Goal: Task Accomplishment & Management: Use online tool/utility

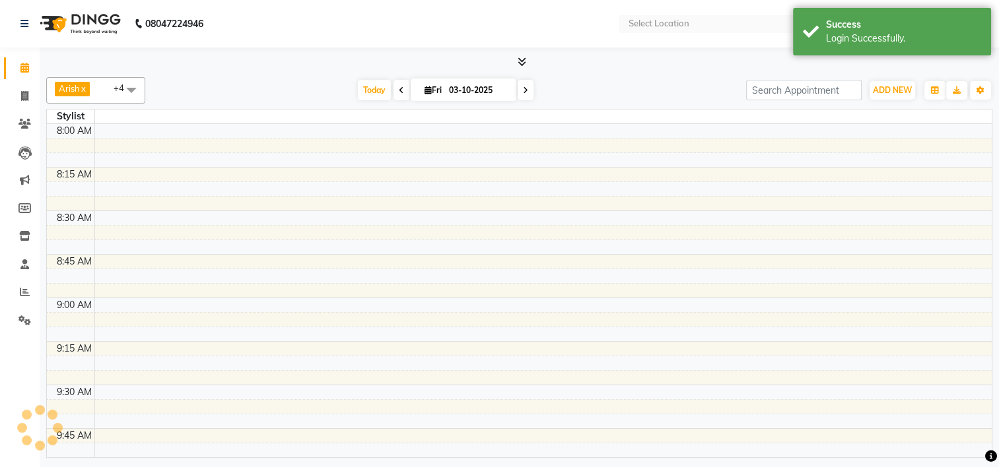
select select "en"
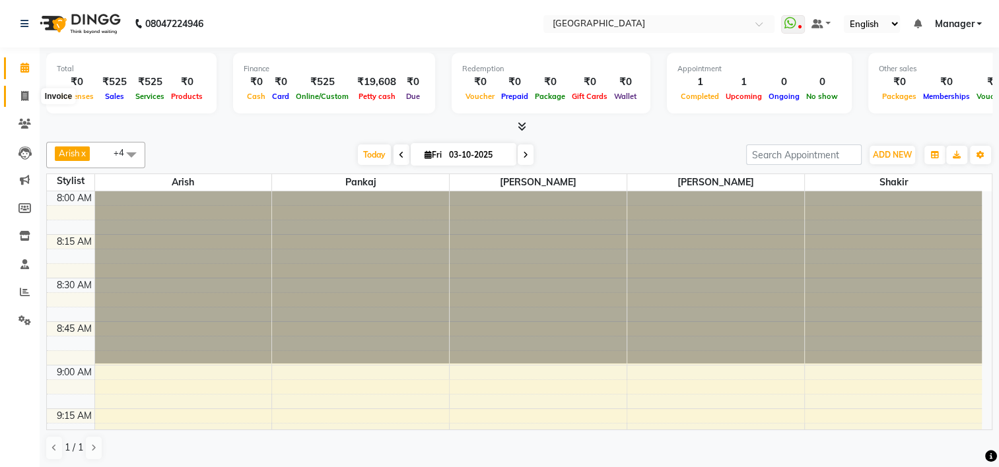
click at [24, 93] on icon at bounding box center [24, 96] width 7 height 10
select select "service"
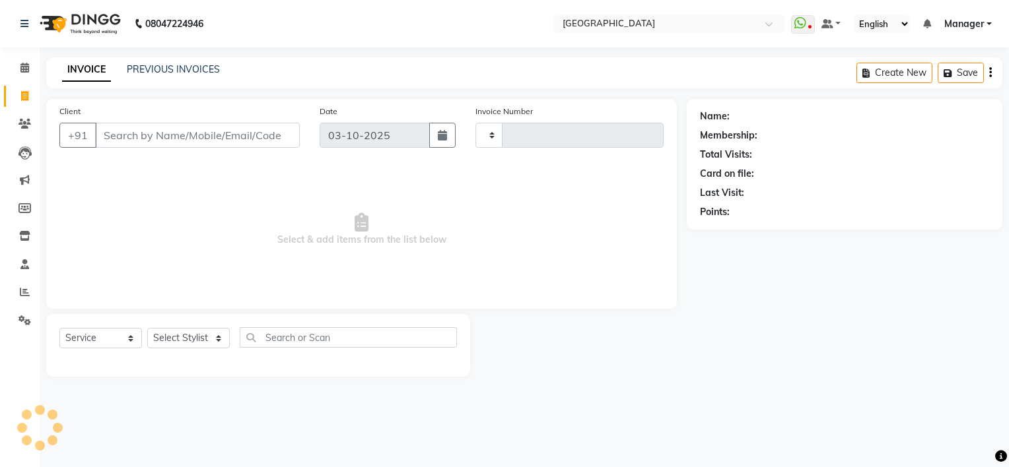
type input "1234"
select select "7871"
click at [188, 72] on link "PREVIOUS INVOICES" at bounding box center [173, 69] width 93 height 12
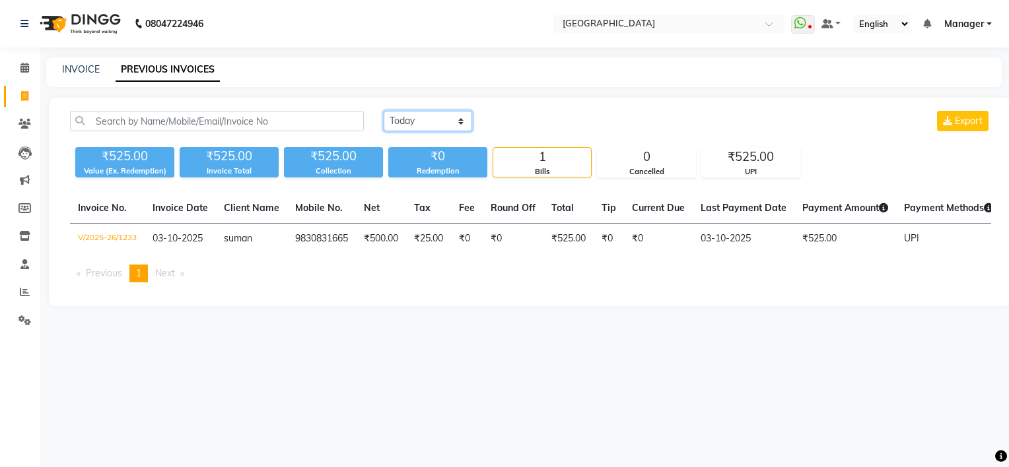
click at [460, 119] on select "[DATE] [DATE] Custom Range" at bounding box center [428, 121] width 88 height 20
select select "[DATE]"
click at [384, 111] on select "[DATE] [DATE] Custom Range" at bounding box center [428, 121] width 88 height 20
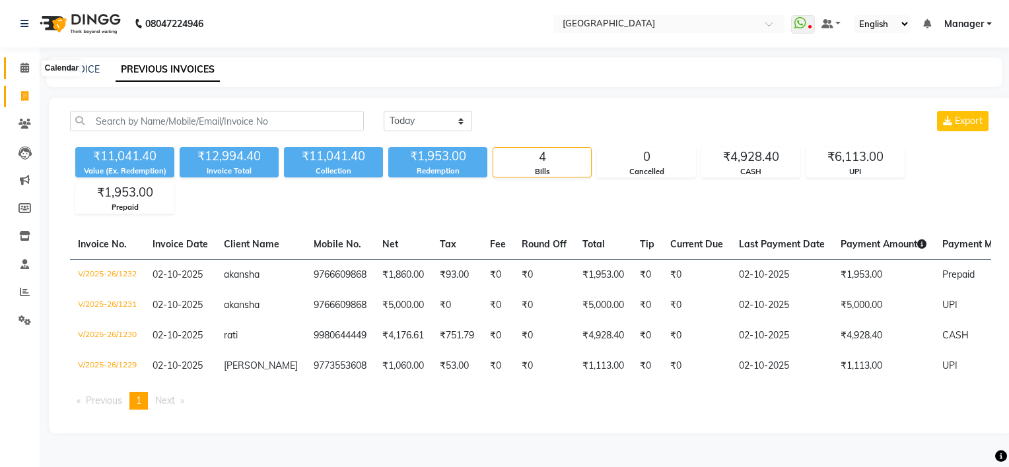
click at [22, 71] on icon at bounding box center [24, 68] width 9 height 10
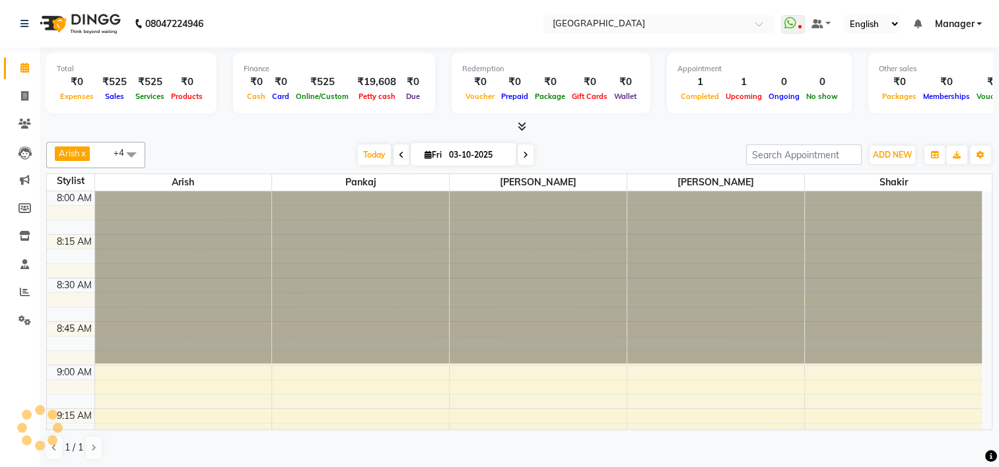
scroll to position [519, 0]
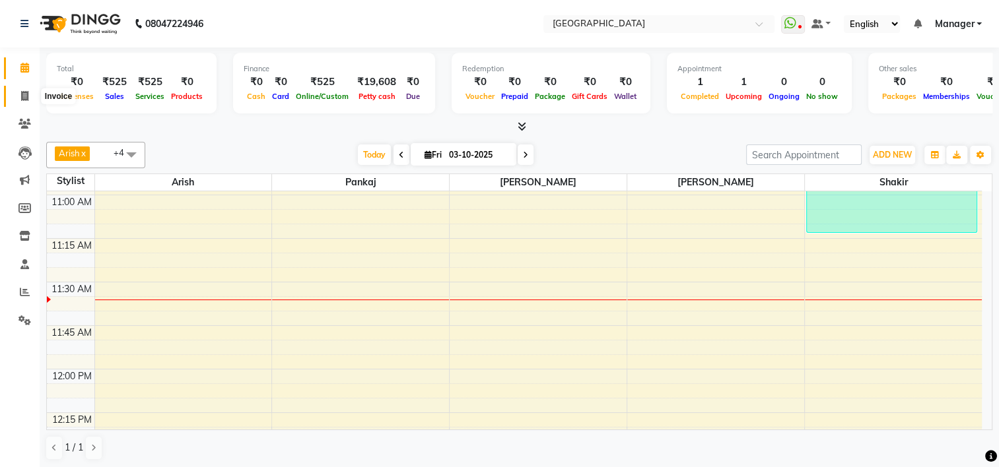
click at [24, 98] on icon at bounding box center [24, 96] width 7 height 10
select select "service"
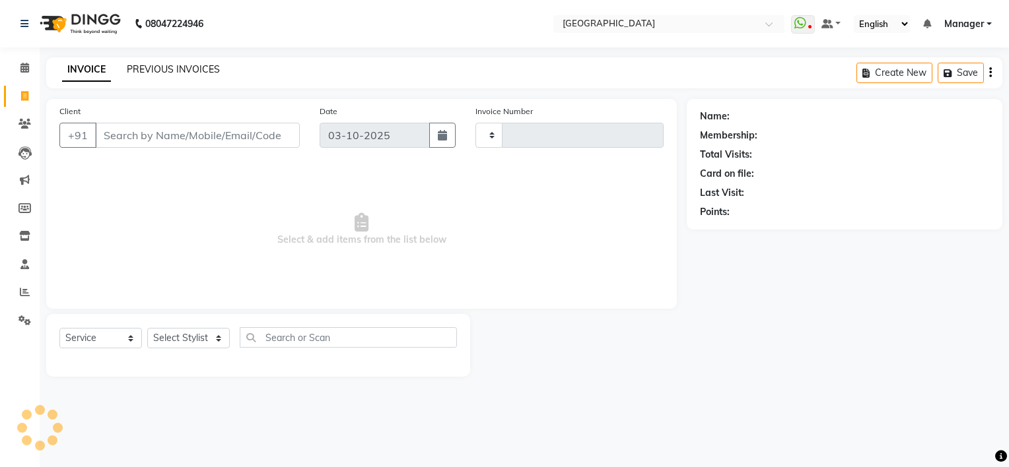
type input "1234"
select select "7871"
click at [170, 68] on link "PREVIOUS INVOICES" at bounding box center [173, 69] width 93 height 12
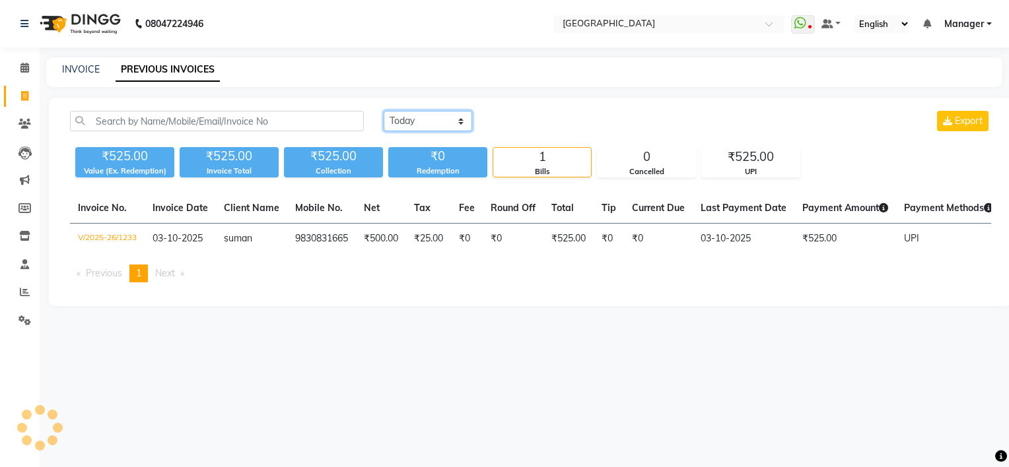
click at [455, 121] on select "[DATE] [DATE] Custom Range" at bounding box center [428, 121] width 88 height 20
select select "[DATE]"
click at [384, 111] on select "[DATE] [DATE] Custom Range" at bounding box center [428, 121] width 88 height 20
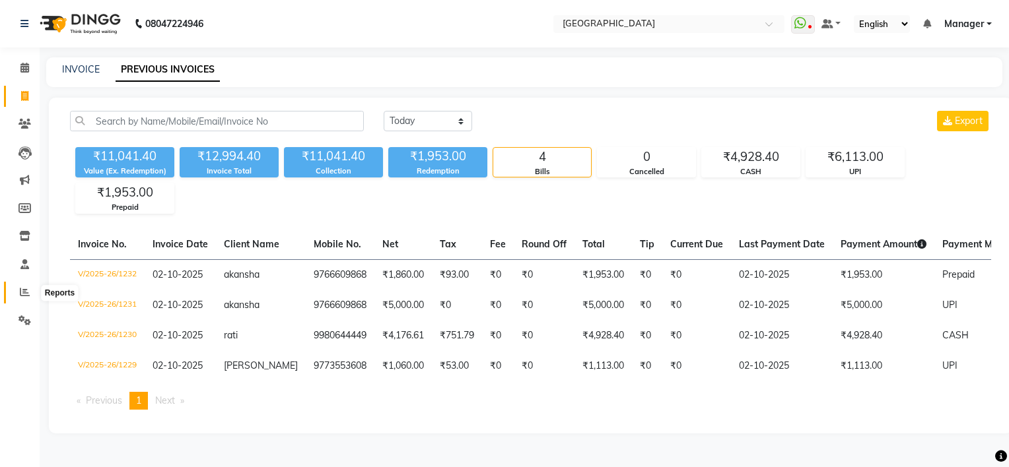
click at [21, 299] on span at bounding box center [24, 292] width 23 height 15
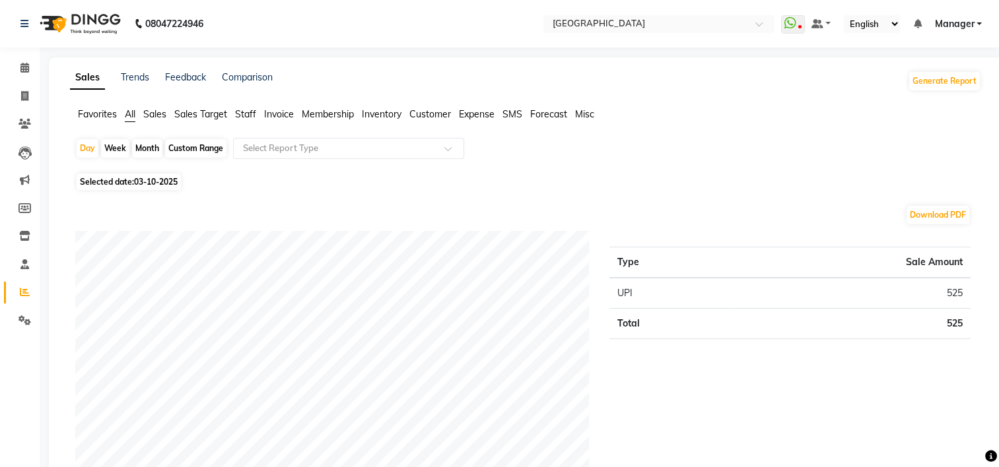
click at [188, 149] on div "Custom Range" at bounding box center [195, 148] width 61 height 18
select select "10"
select select "2025"
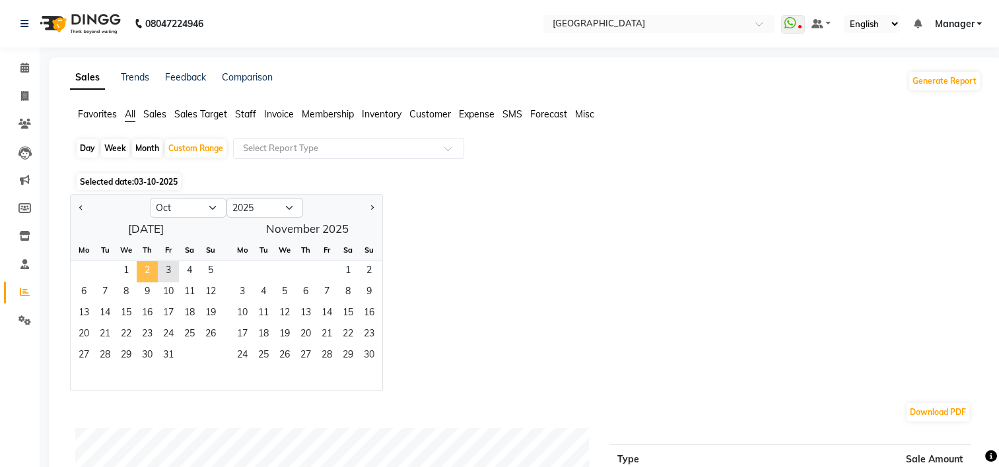
click at [148, 271] on span "2" at bounding box center [147, 271] width 21 height 21
click at [454, 147] on span at bounding box center [452, 152] width 17 height 13
click at [251, 121] on ul "Favorites All Sales Sales Target Staff Invoice Membership Inventory Customer Ex…" at bounding box center [525, 115] width 911 height 15
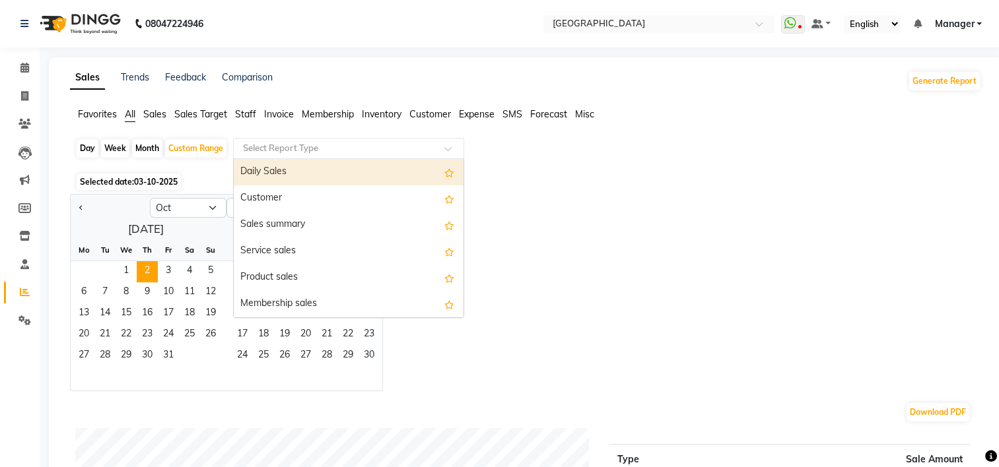
click at [454, 152] on span at bounding box center [452, 152] width 17 height 13
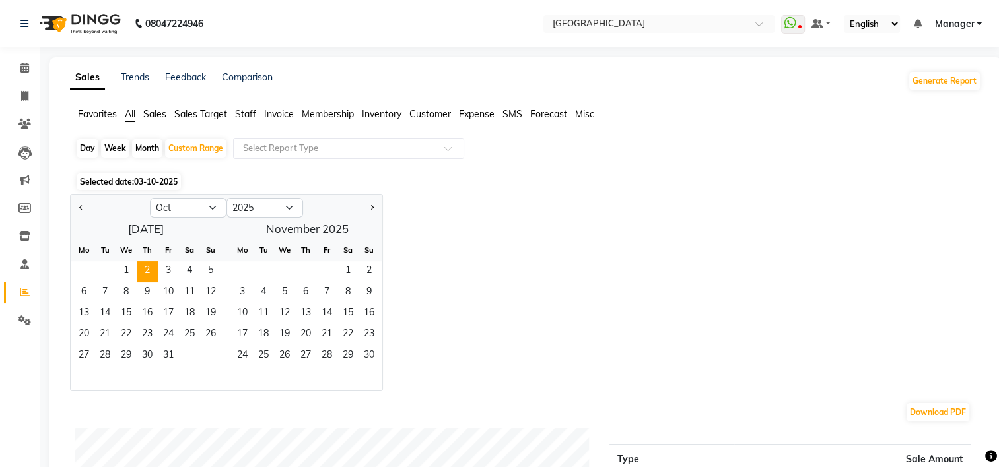
click at [245, 116] on span "Staff" at bounding box center [245, 114] width 21 height 12
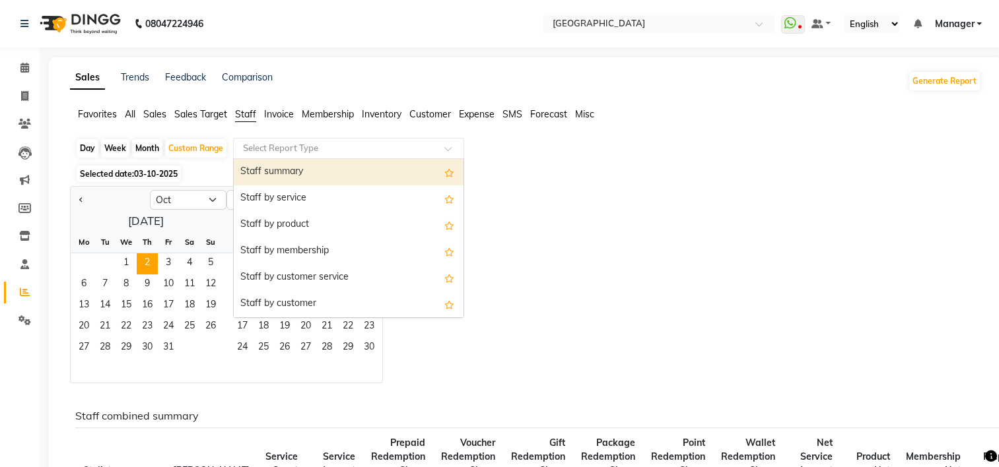
click at [446, 150] on span at bounding box center [452, 152] width 17 height 13
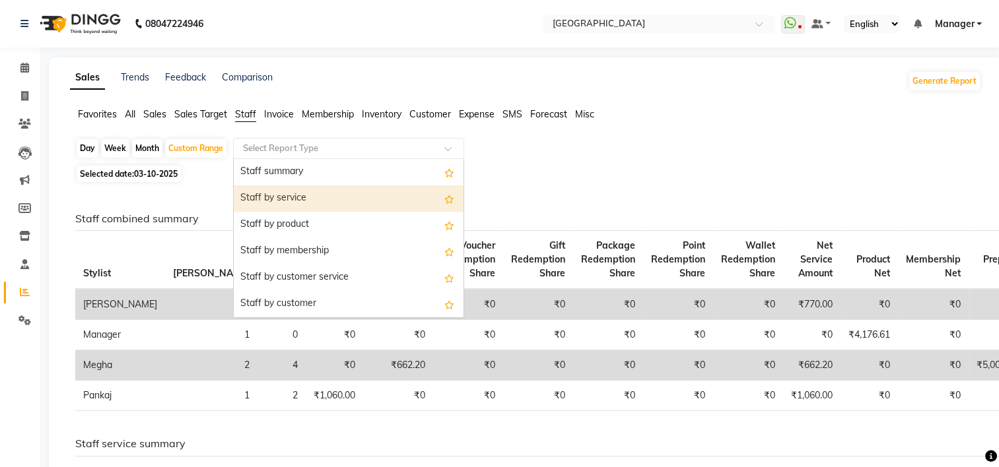
click at [396, 202] on div "Staff by service" at bounding box center [349, 199] width 230 height 26
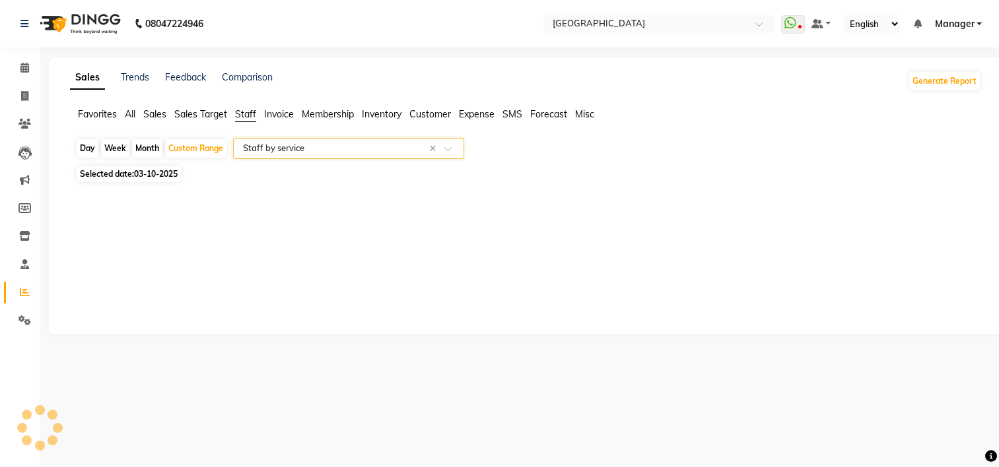
select select "full_report"
select select "csv"
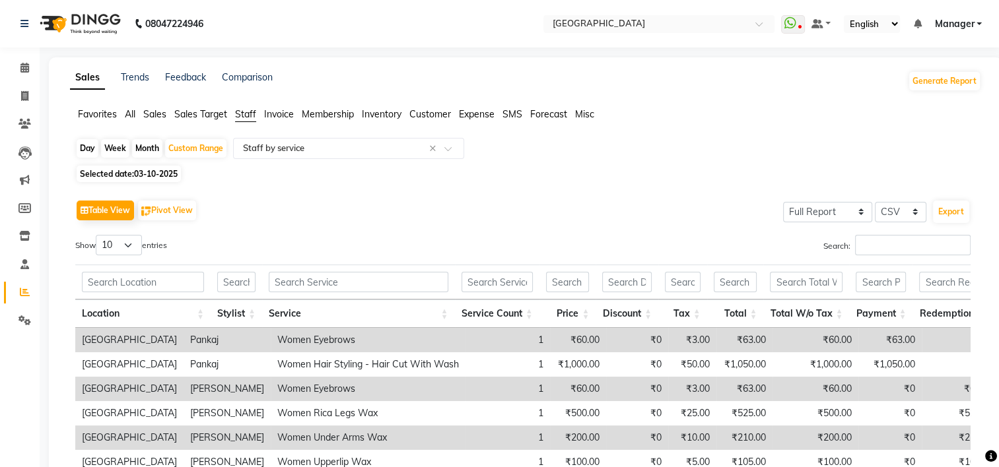
click at [974, 24] on span "Manager" at bounding box center [954, 24] width 40 height 14
click at [830, 22] on link at bounding box center [822, 24] width 20 height 14
click at [970, 21] on span "Manager" at bounding box center [954, 24] width 40 height 14
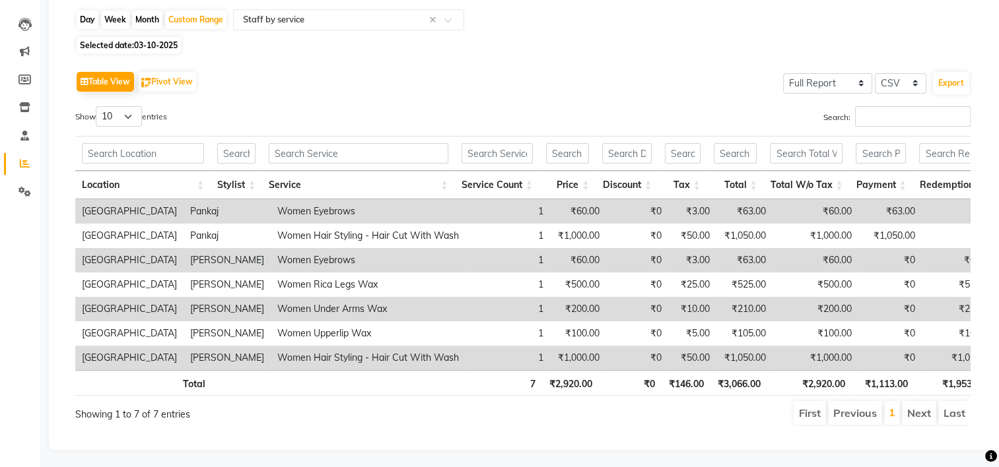
scroll to position [151, 0]
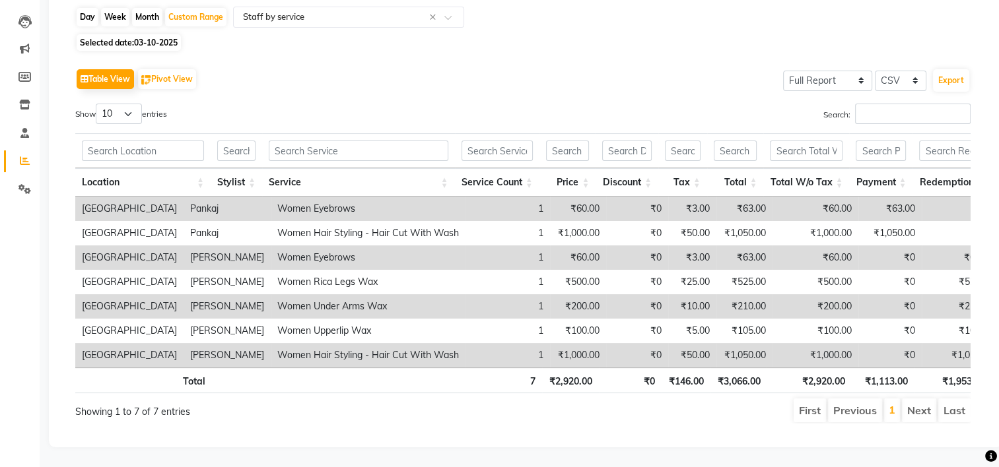
click at [802, 343] on td "₹1,000.00" at bounding box center [816, 355] width 86 height 24
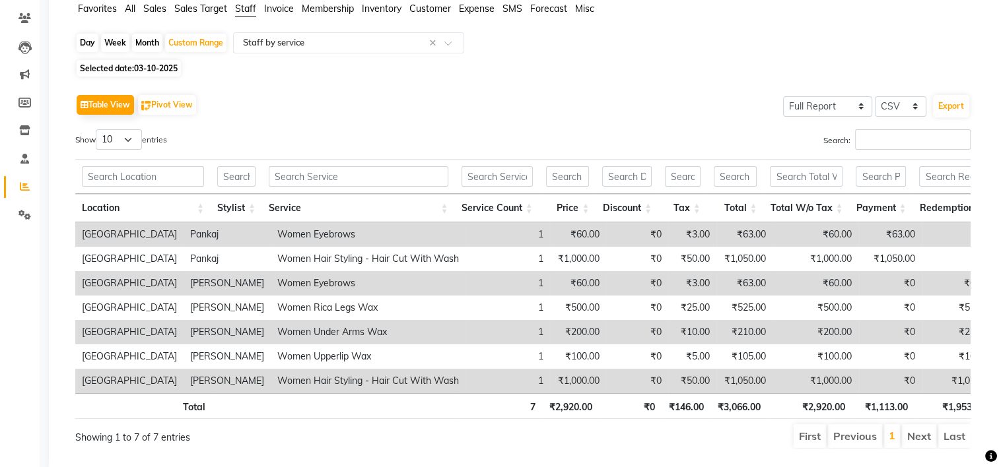
scroll to position [106, 0]
click at [22, 158] on icon at bounding box center [24, 159] width 9 height 10
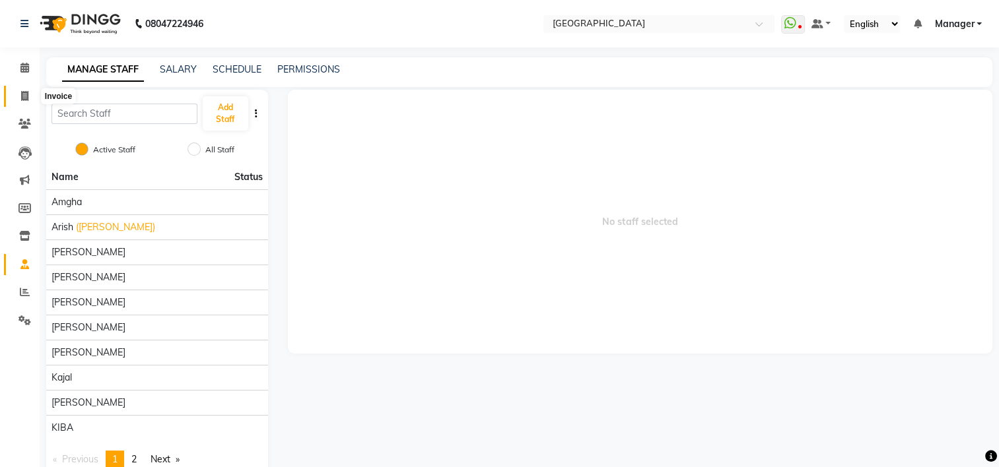
click at [21, 94] on icon at bounding box center [24, 96] width 7 height 10
select select "service"
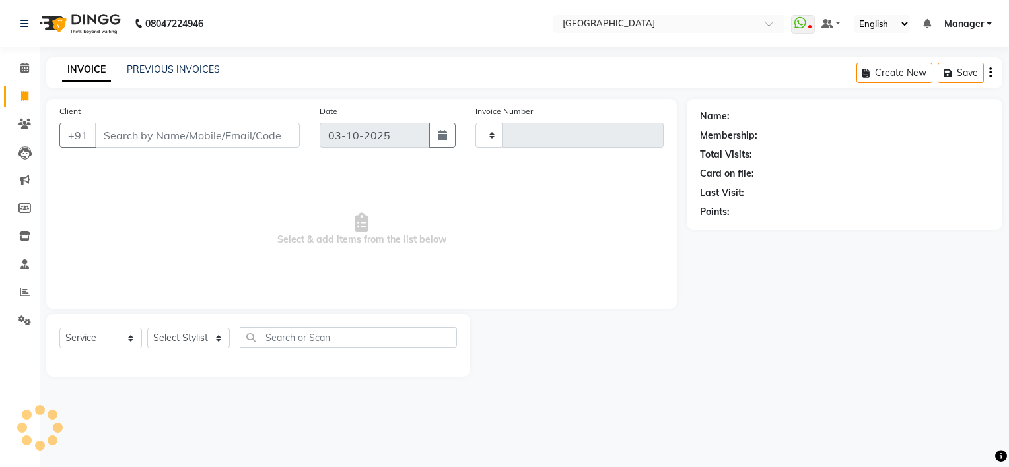
type input "1234"
select select "7871"
click at [21, 294] on icon at bounding box center [25, 292] width 10 height 10
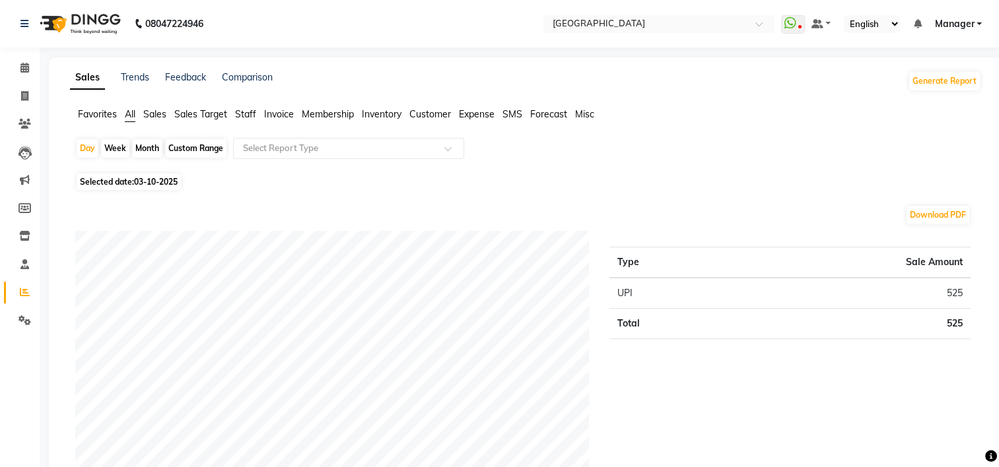
click at [156, 116] on span "Sales" at bounding box center [154, 114] width 23 height 12
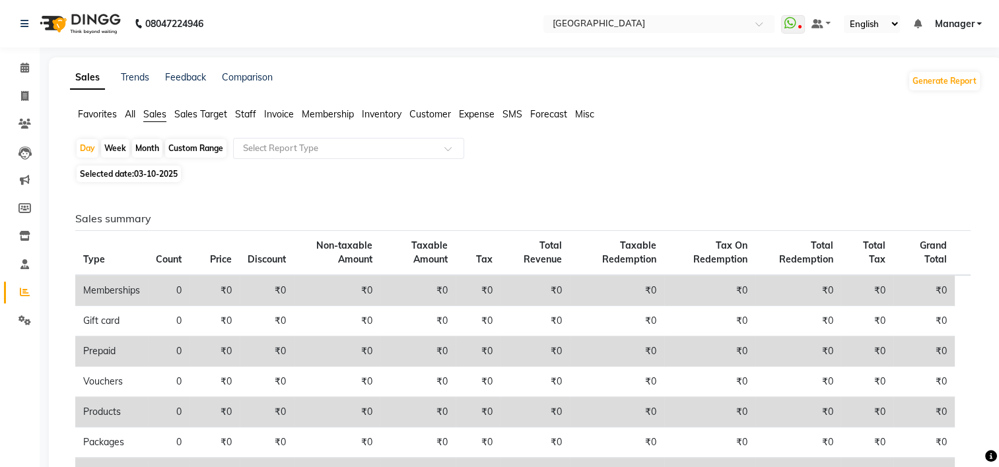
click at [148, 149] on div "Month" at bounding box center [147, 148] width 30 height 18
select select "10"
select select "2025"
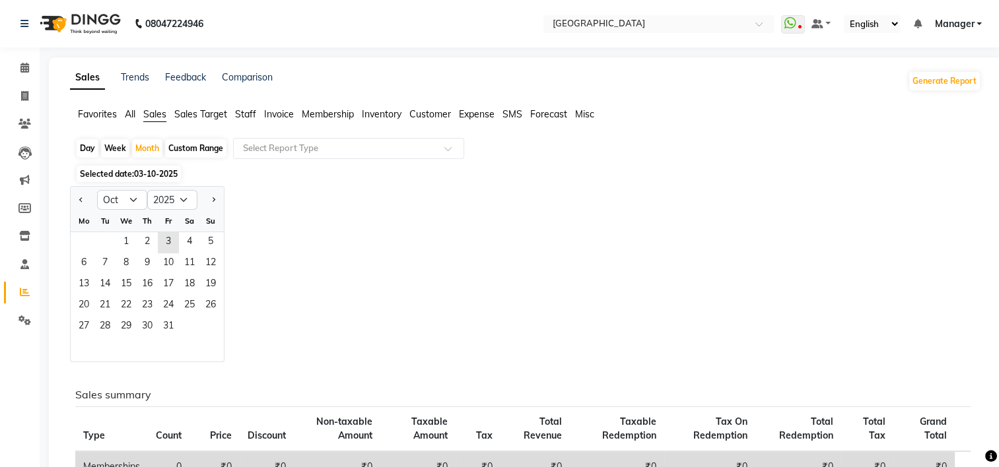
click at [151, 176] on span "03-10-2025" at bounding box center [156, 174] width 44 height 10
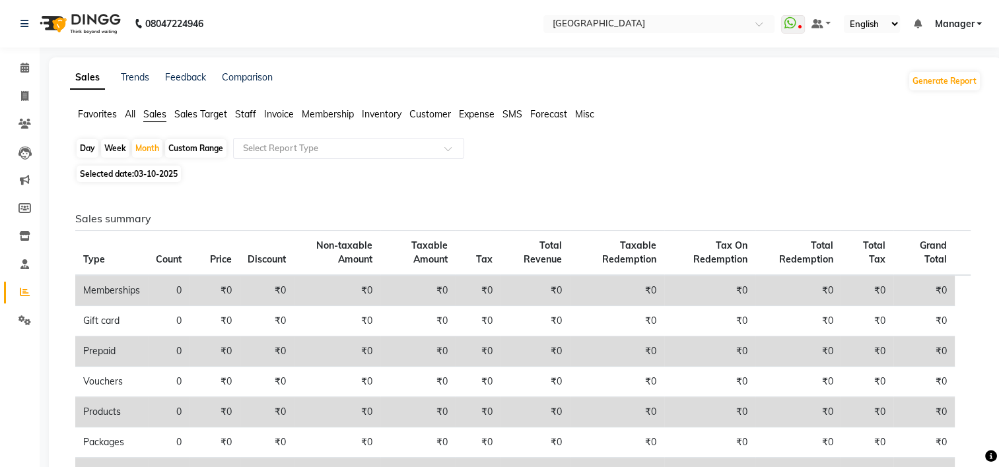
click at [177, 147] on div "Custom Range" at bounding box center [195, 148] width 61 height 18
select select "10"
select select "2025"
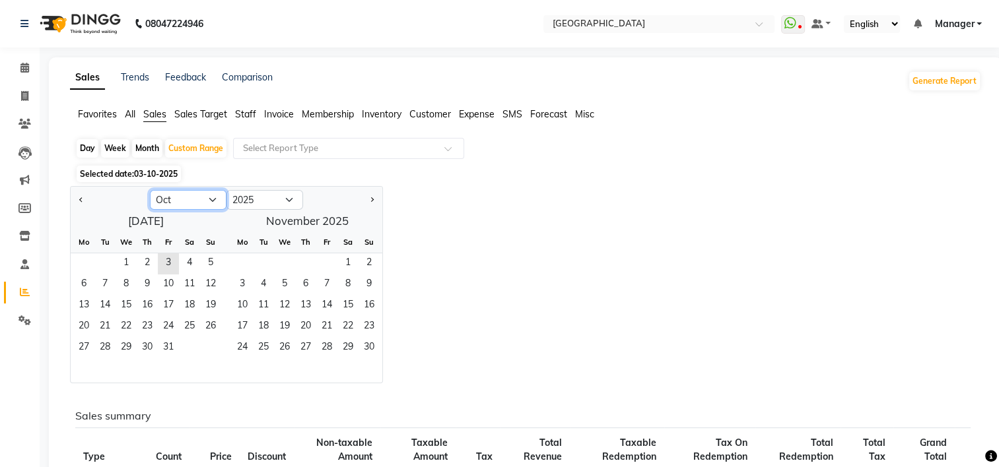
click at [212, 198] on select "Jan Feb Mar Apr May Jun [DATE] Aug Sep Oct Nov Dec" at bounding box center [188, 200] width 77 height 20
select select "9"
click at [150, 190] on select "Jan Feb Mar Apr May Jun [DATE] Aug Sep Oct Nov Dec" at bounding box center [188, 200] width 77 height 20
click at [90, 261] on span "1" at bounding box center [83, 264] width 21 height 21
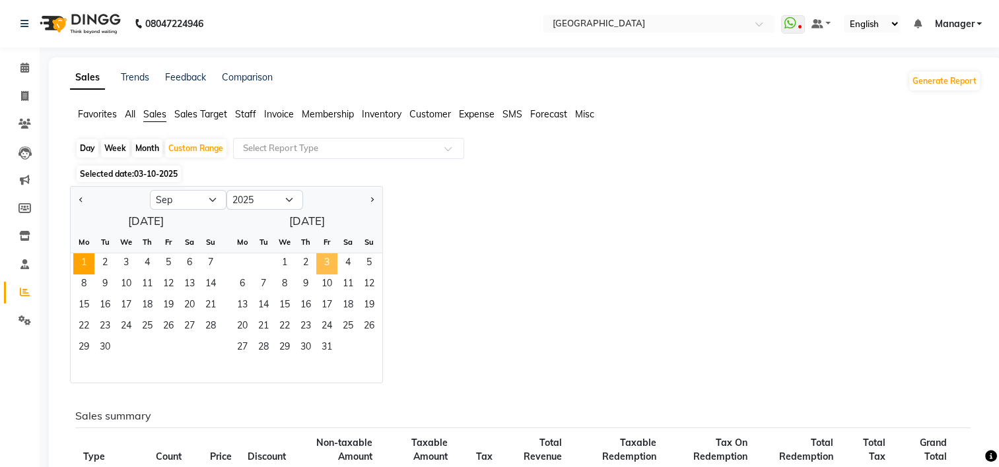
click at [326, 265] on span "3" at bounding box center [326, 264] width 21 height 21
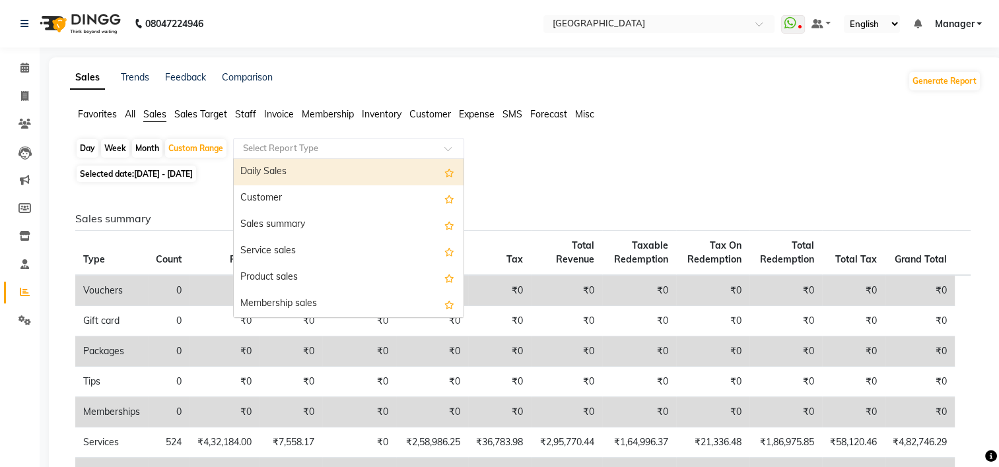
click at [306, 149] on input "text" at bounding box center [335, 148] width 190 height 13
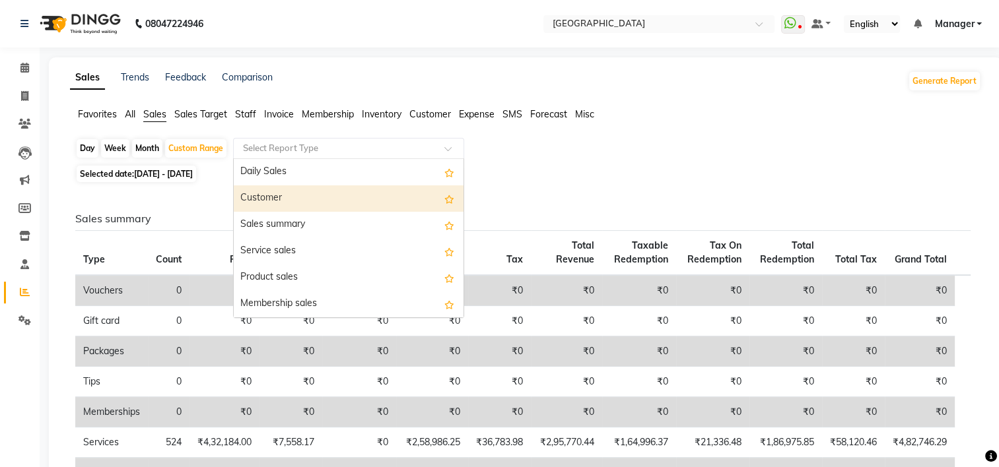
click at [306, 203] on div "Customer" at bounding box center [349, 199] width 230 height 26
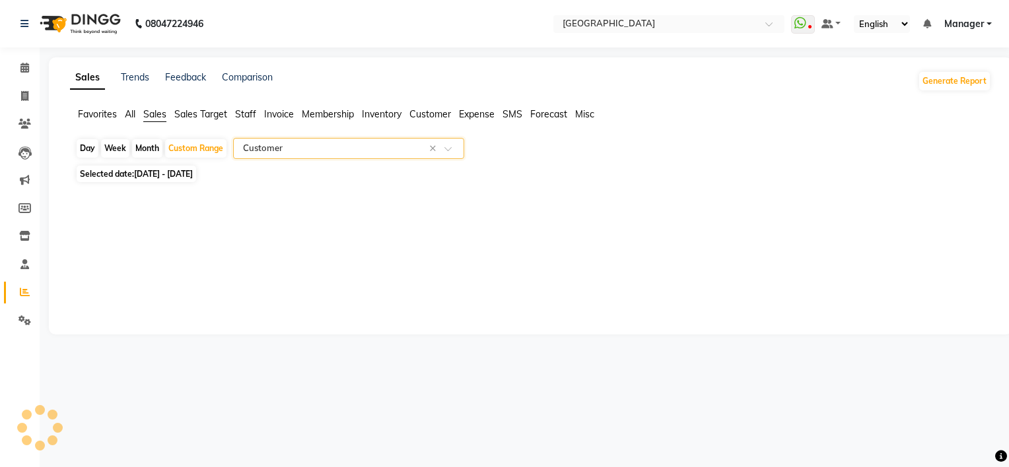
select select "full_report"
select select "csv"
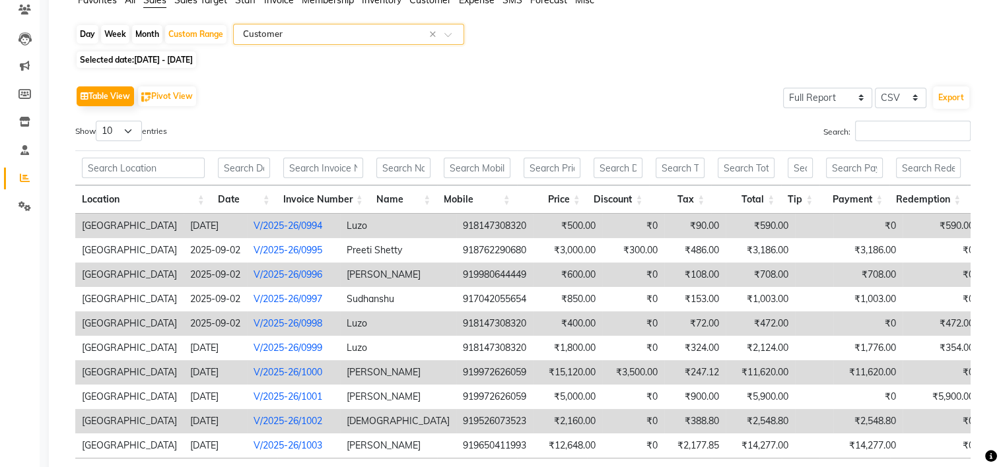
scroll to position [92, 0]
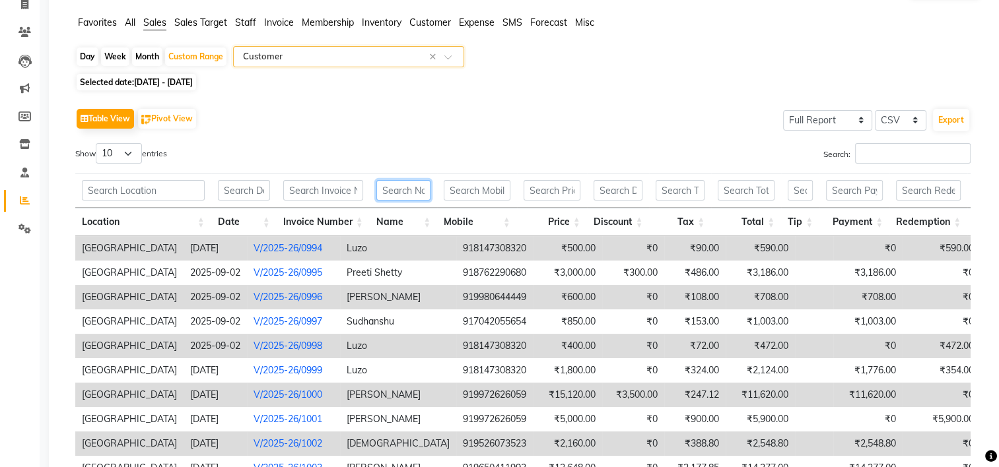
click at [415, 195] on input "text" at bounding box center [403, 190] width 55 height 20
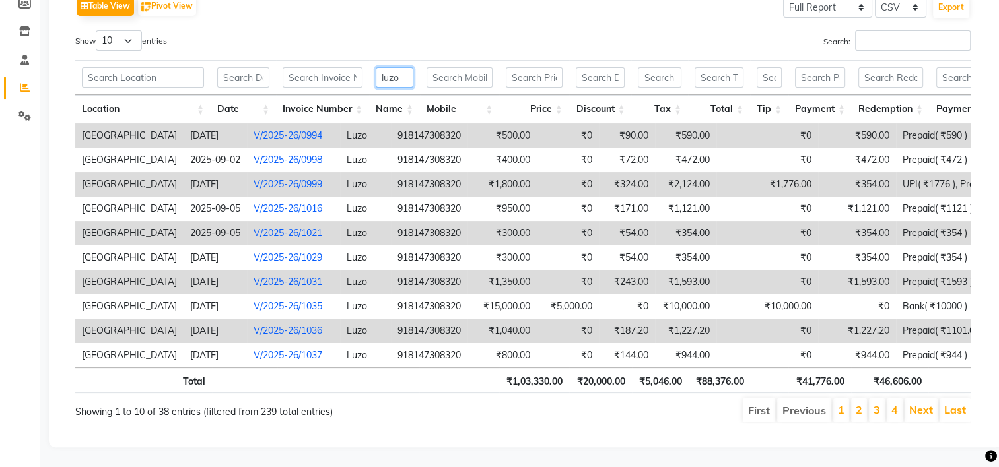
scroll to position [224, 0]
type input "luzo"
click at [951, 403] on link "Last" at bounding box center [955, 409] width 22 height 13
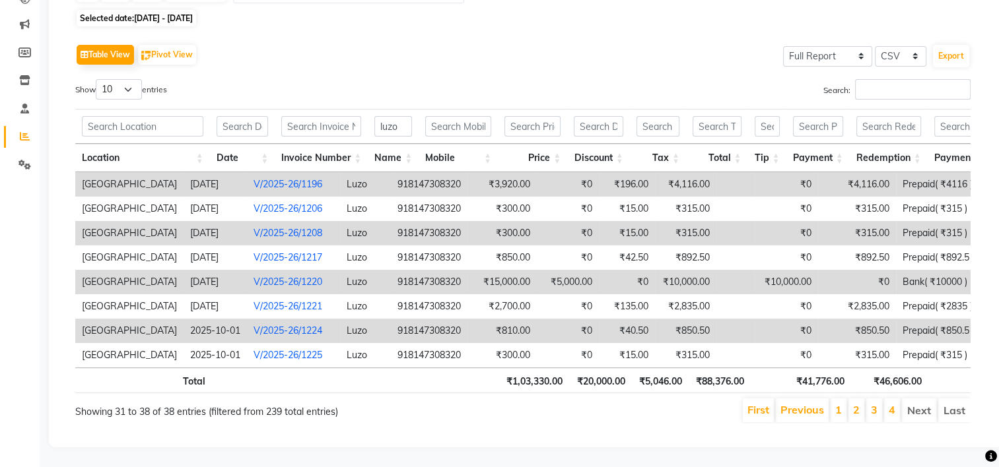
scroll to position [174, 0]
click at [946, 45] on button "Export" at bounding box center [951, 56] width 36 height 22
click at [617, 41] on div "Table View Pivot View Select Full Report Filtered Report Select CSV PDF Export" at bounding box center [522, 55] width 895 height 28
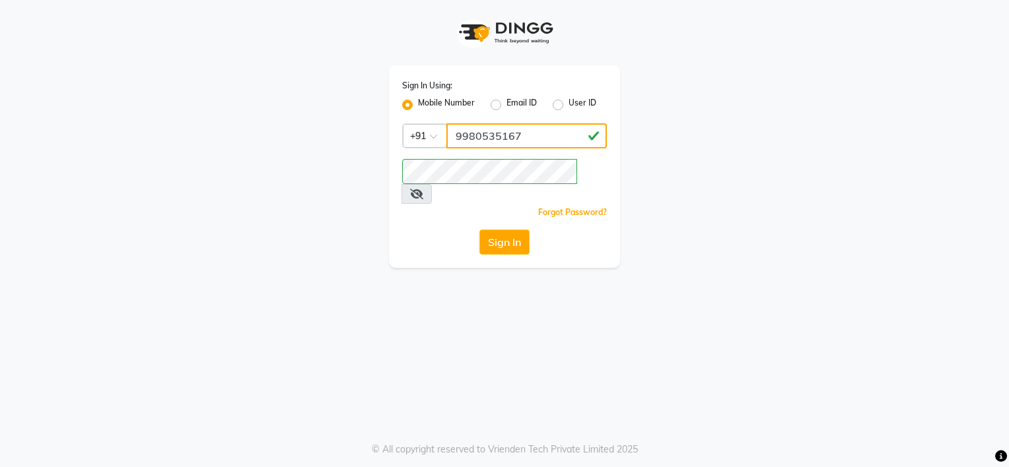
click at [539, 144] on input "9980535167" at bounding box center [526, 135] width 160 height 25
type input "9"
type input "9980644449"
click at [518, 230] on button "Sign In" at bounding box center [504, 242] width 50 height 25
